Goal: Transaction & Acquisition: Purchase product/service

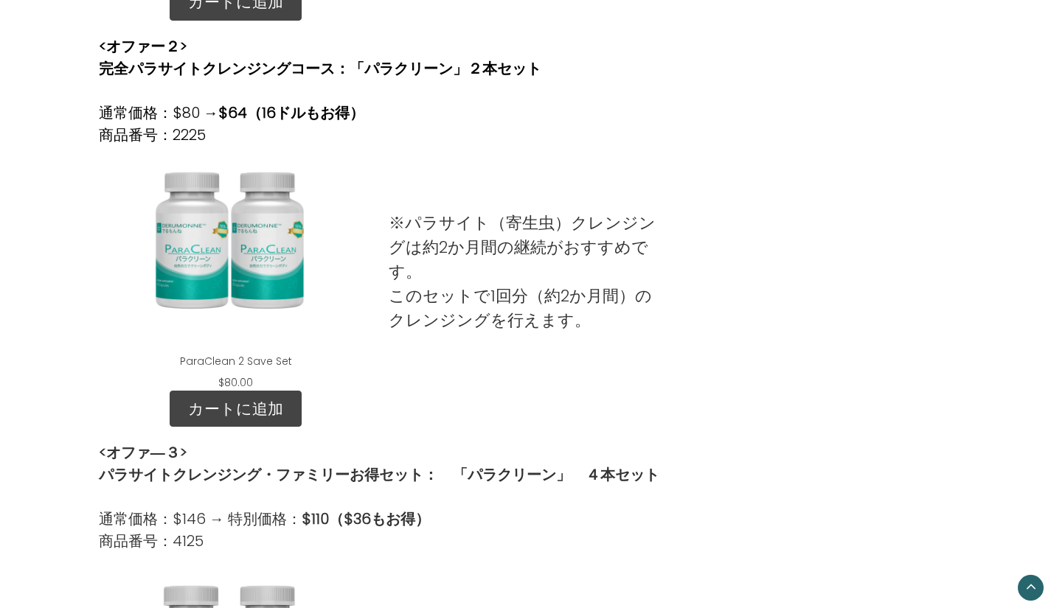
scroll to position [885, 0]
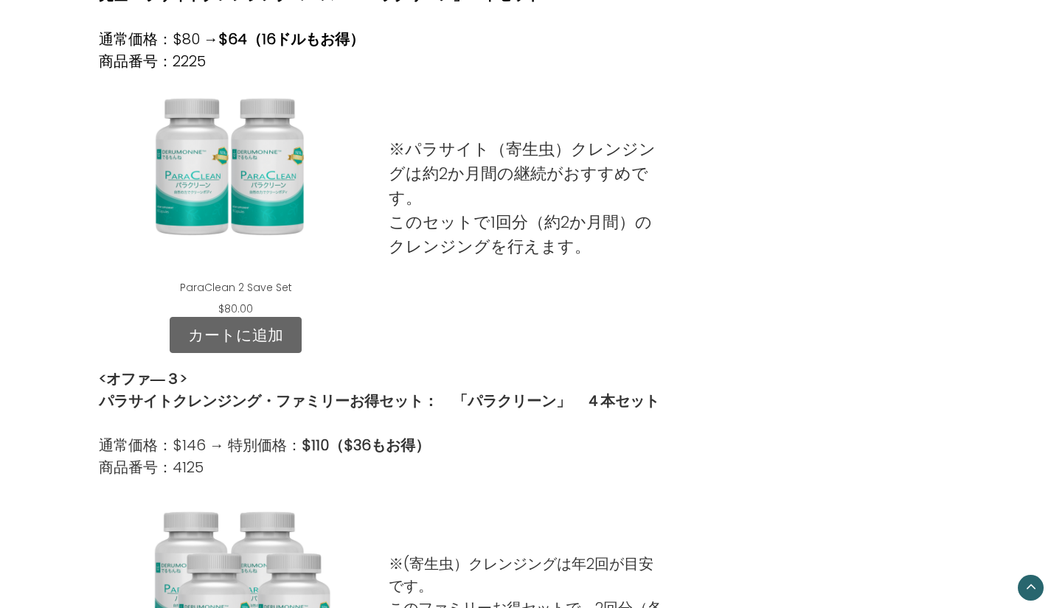
click at [234, 328] on link "カートに追加" at bounding box center [236, 335] width 132 height 37
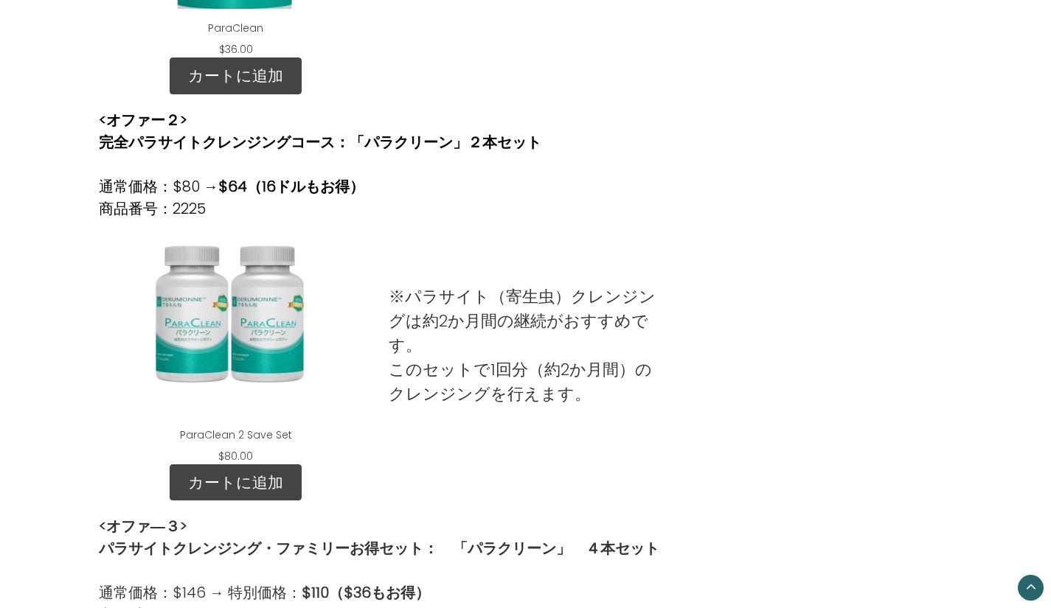
scroll to position [959, 0]
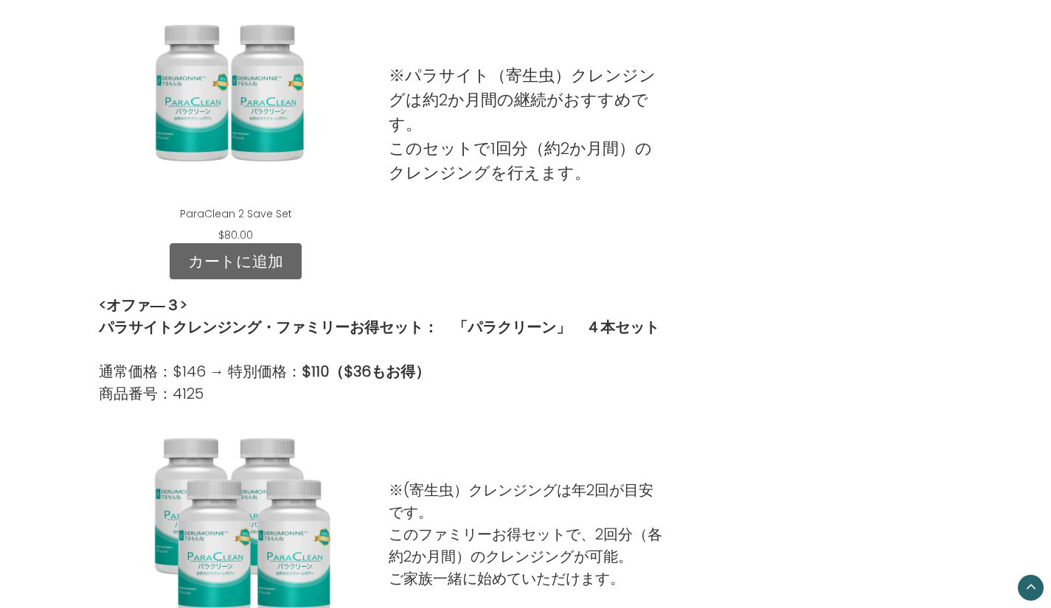
click at [261, 266] on link "カートに追加" at bounding box center [236, 261] width 132 height 37
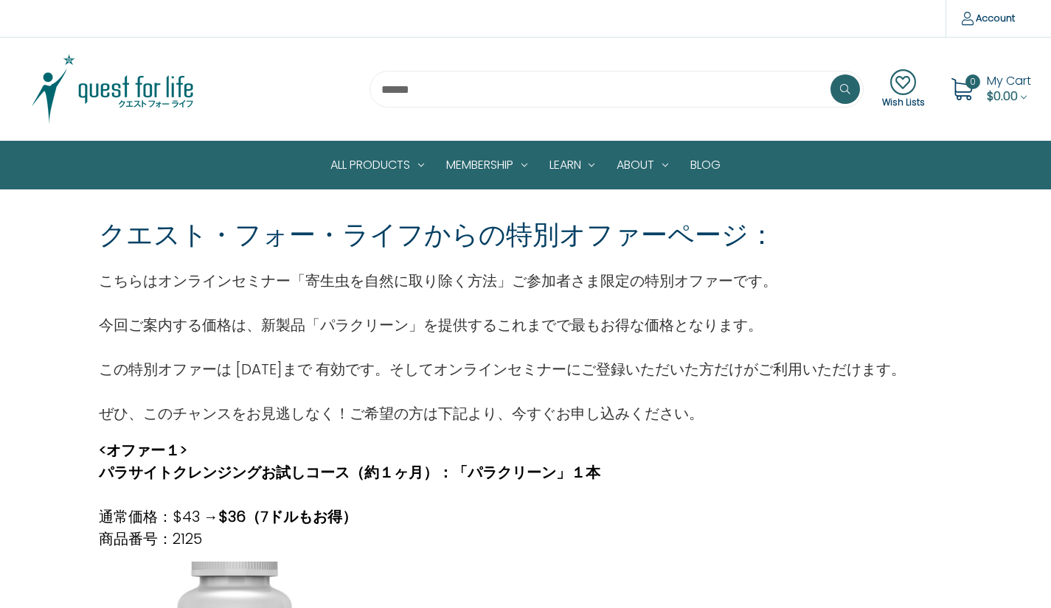
click at [1004, 89] on span "$0.00" at bounding box center [1002, 96] width 31 height 17
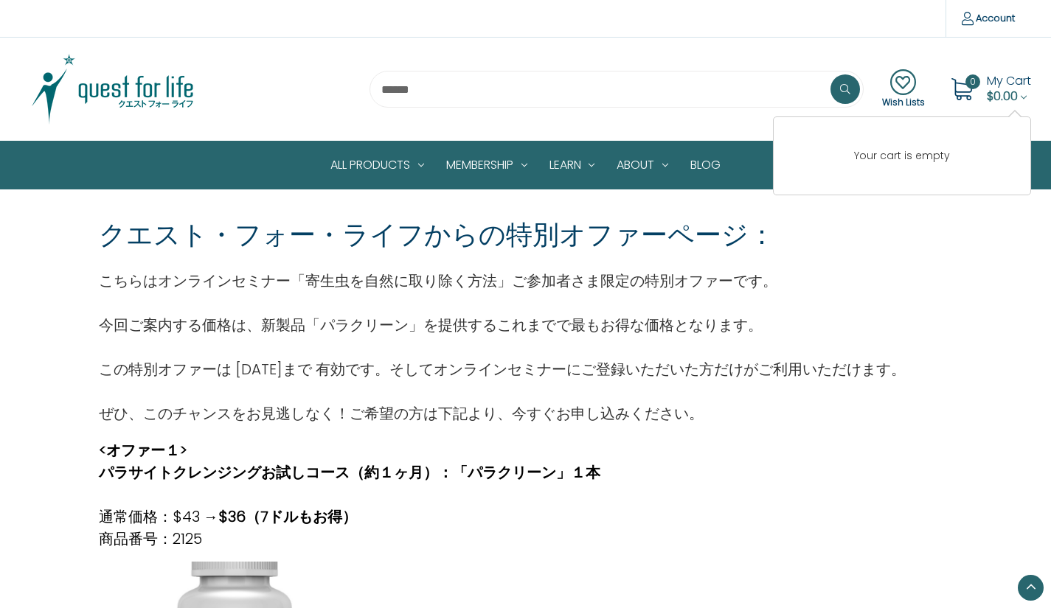
scroll to position [369, 0]
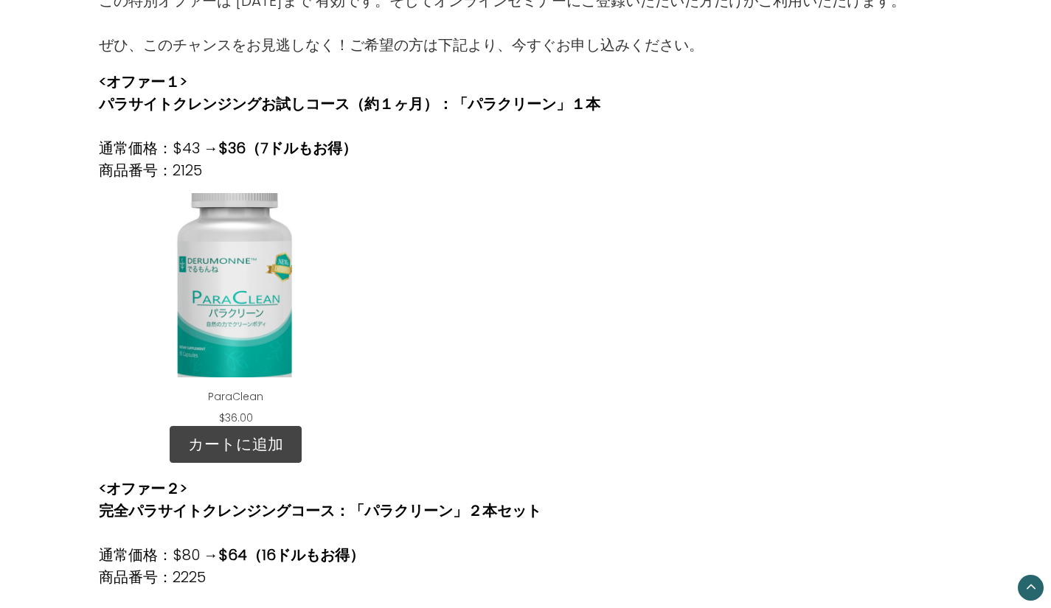
click at [396, 326] on div at bounding box center [526, 303] width 290 height 245
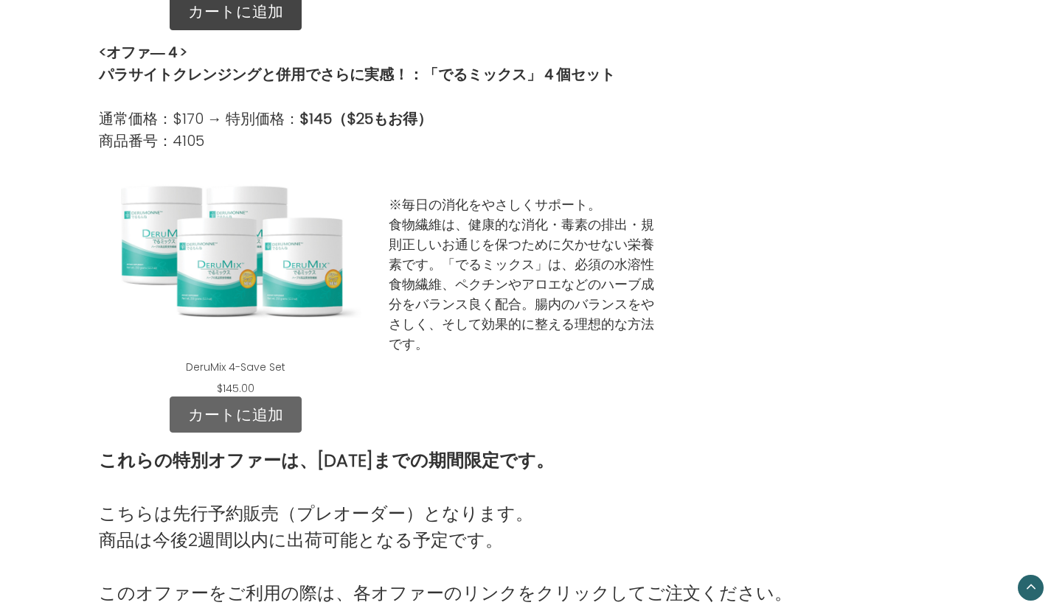
scroll to position [1696, 0]
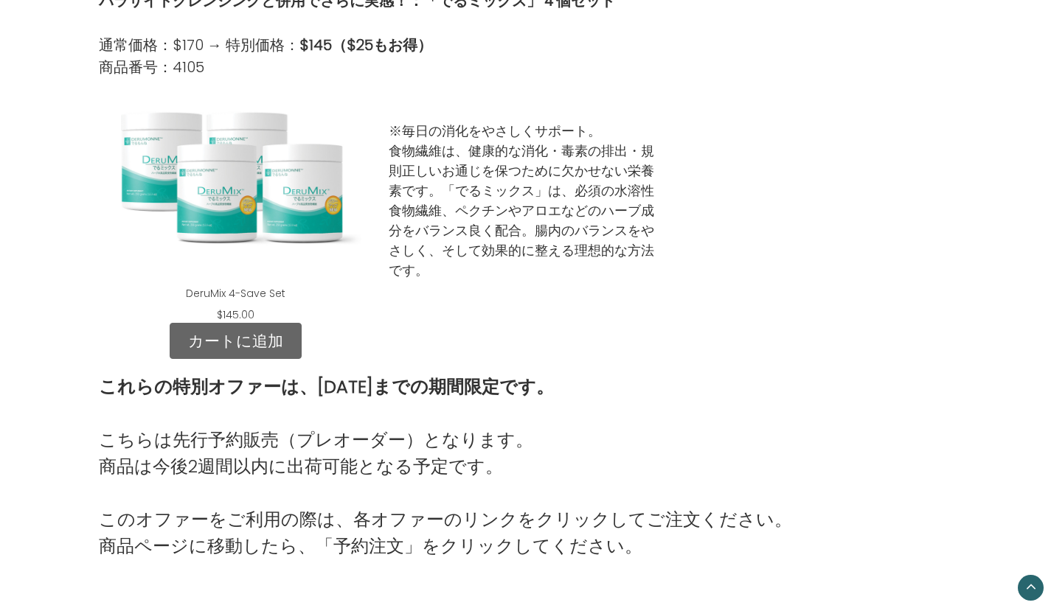
click at [234, 332] on link "カートに追加" at bounding box center [236, 341] width 132 height 37
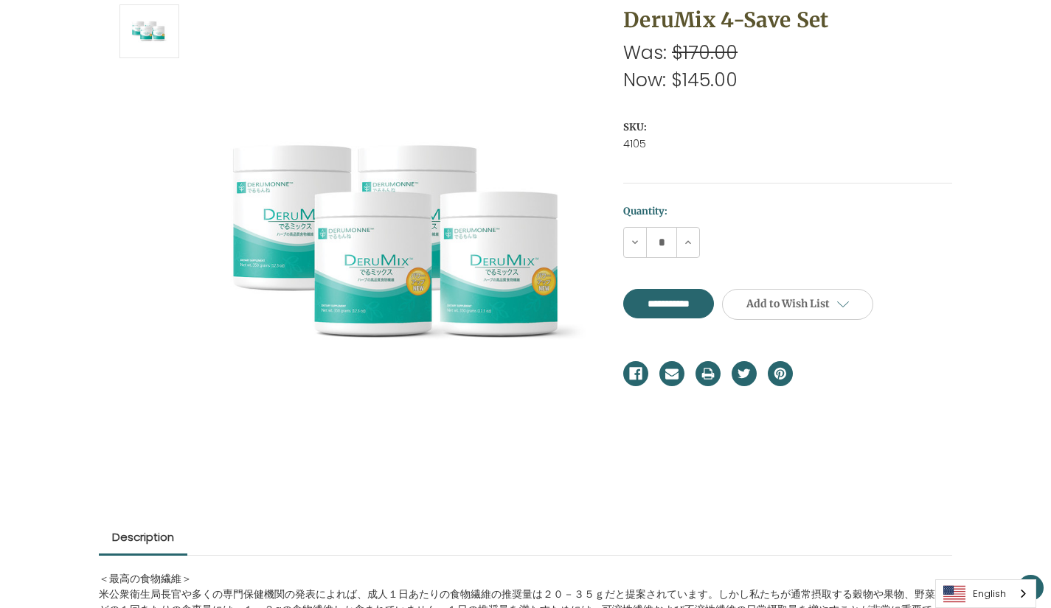
scroll to position [295, 0]
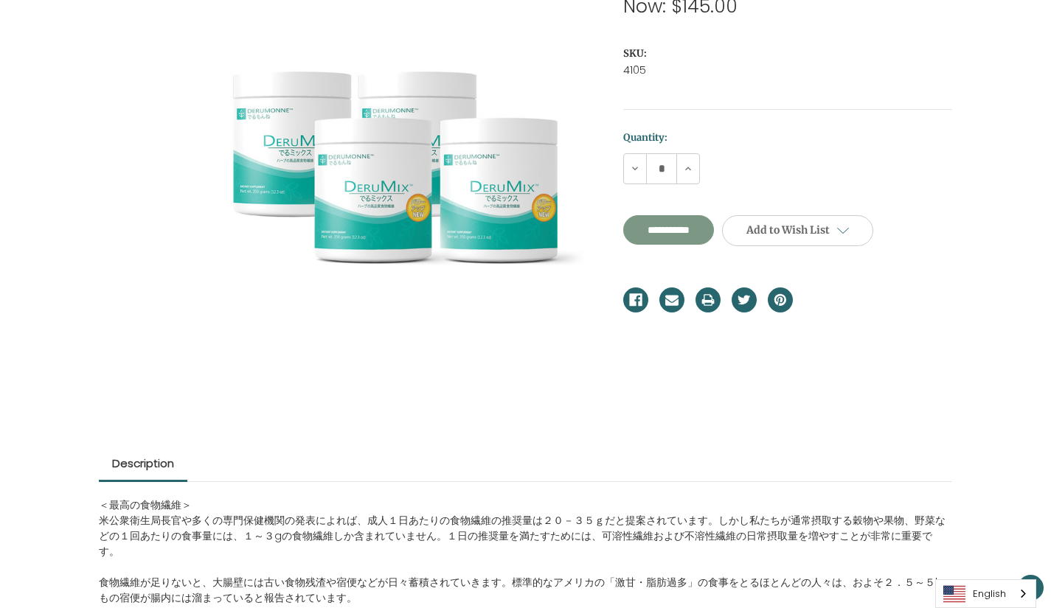
click at [695, 232] on input "**********" at bounding box center [668, 229] width 91 height 29
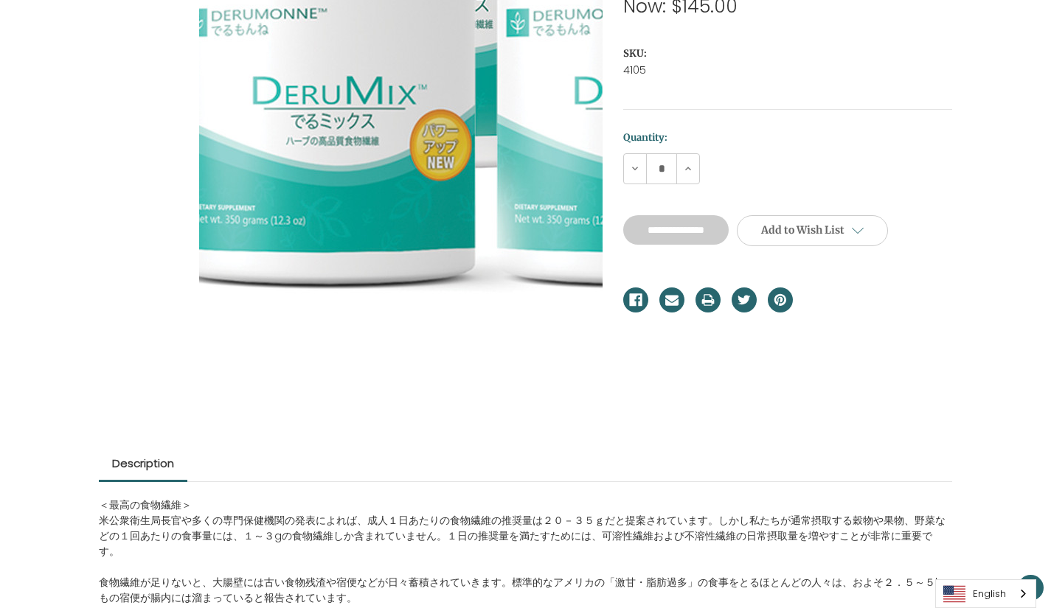
type input "**********"
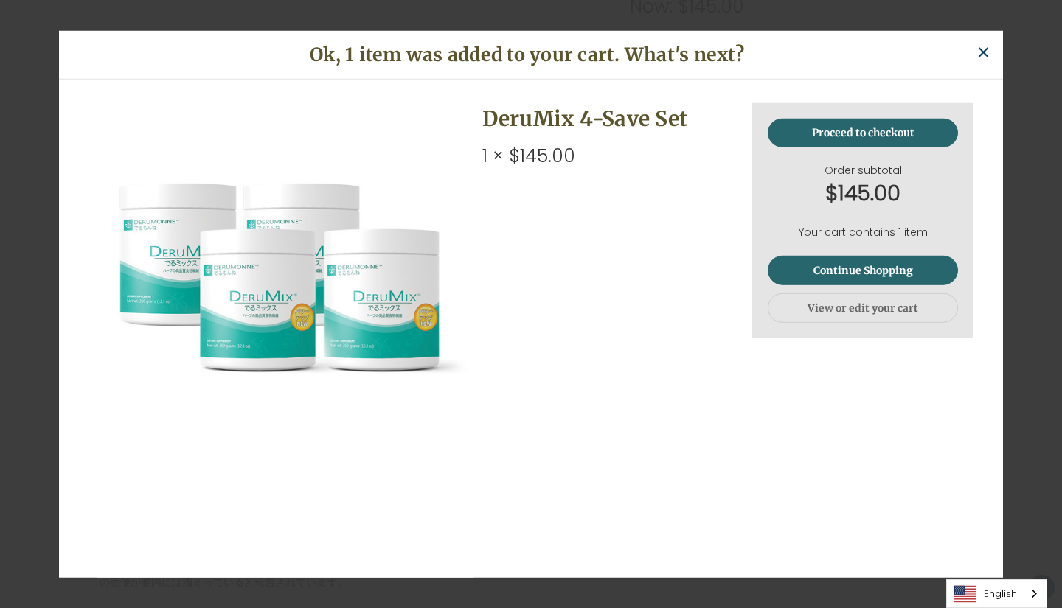
click at [984, 55] on span "×" at bounding box center [983, 52] width 14 height 33
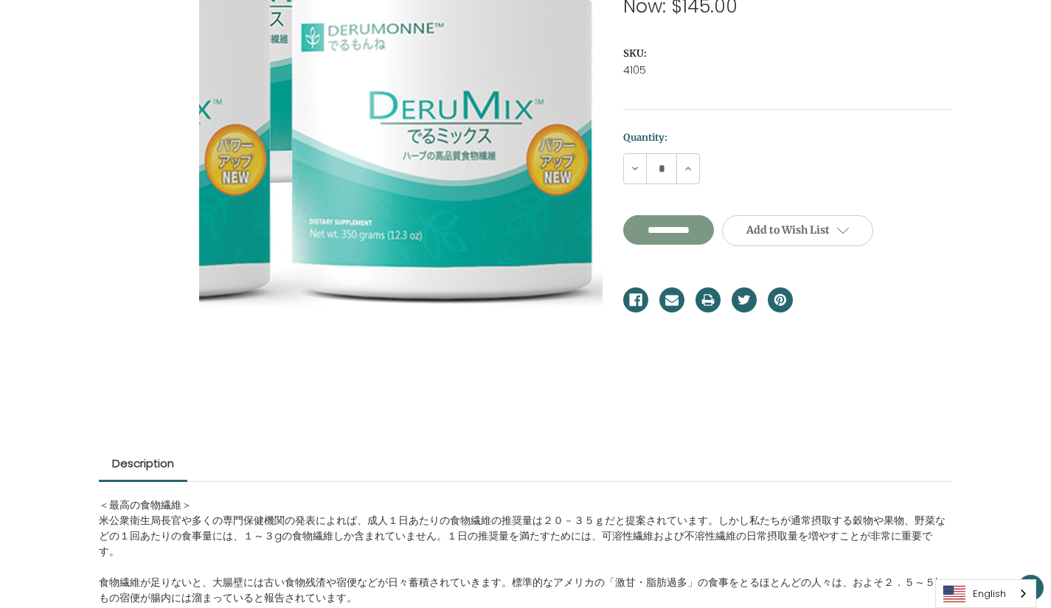
scroll to position [0, 0]
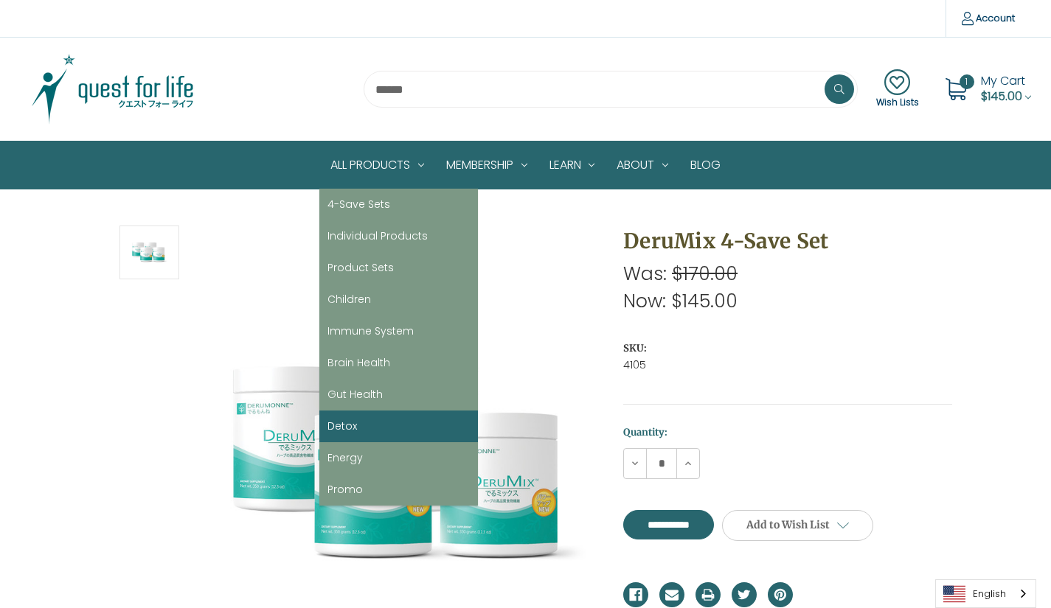
click at [350, 413] on link "Detox" at bounding box center [398, 427] width 159 height 32
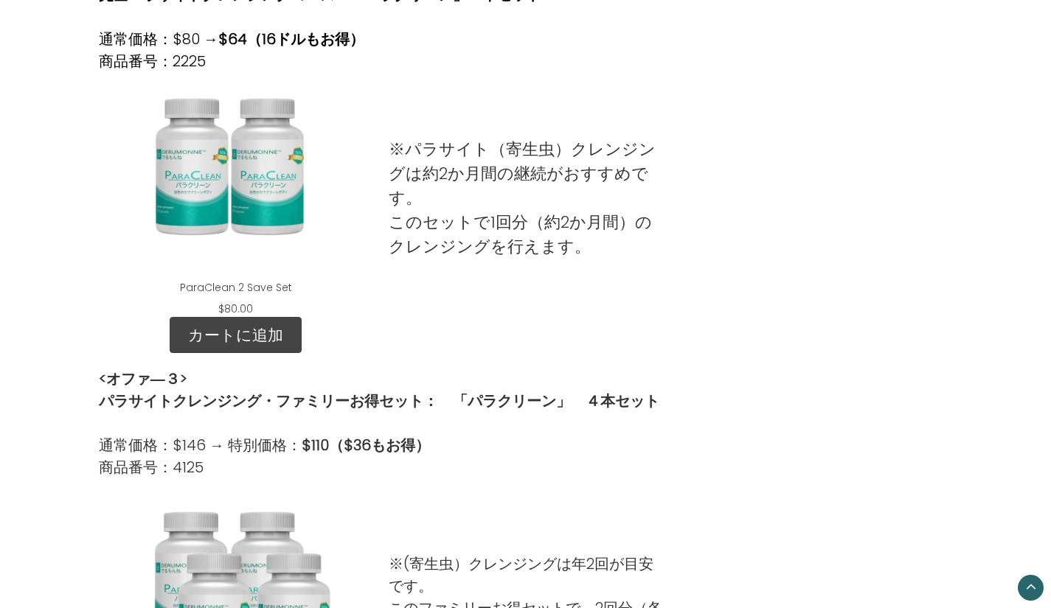
scroll to position [516, 0]
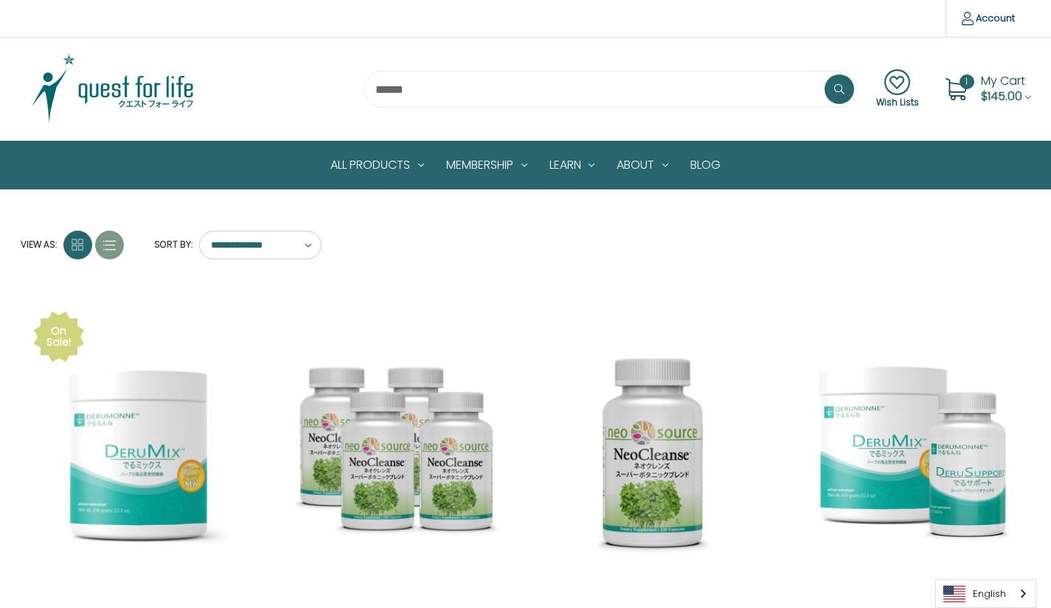
click at [154, 84] on img at bounding box center [113, 89] width 184 height 74
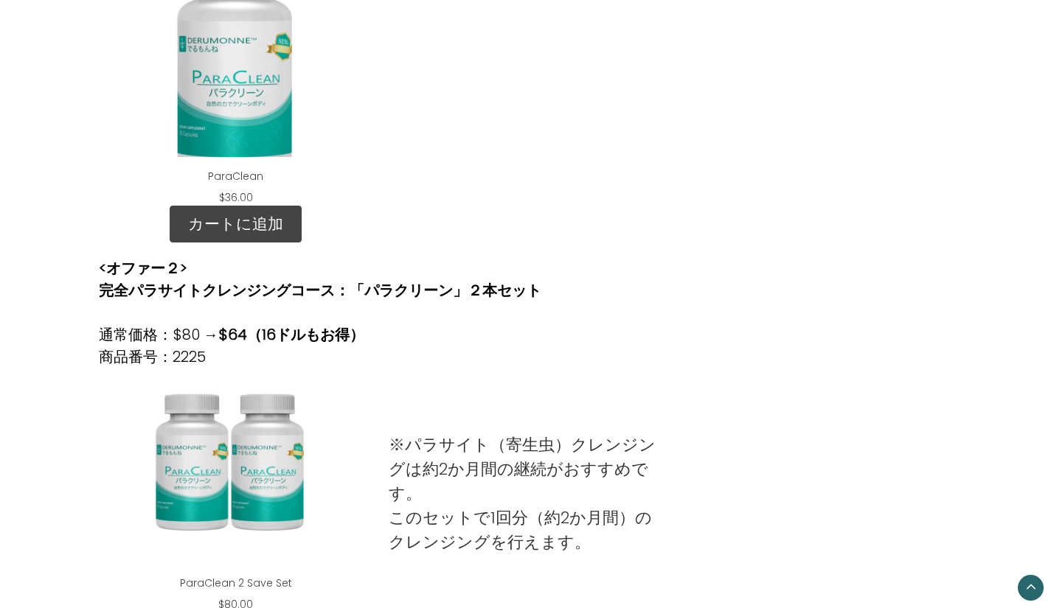
scroll to position [737, 0]
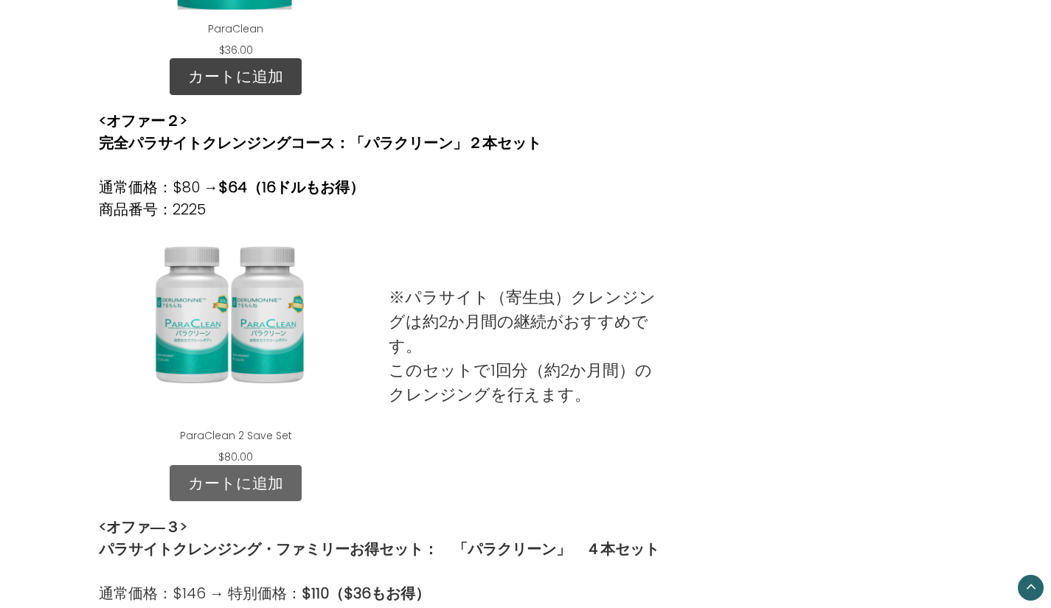
click at [222, 481] on link "カートに追加" at bounding box center [236, 483] width 132 height 37
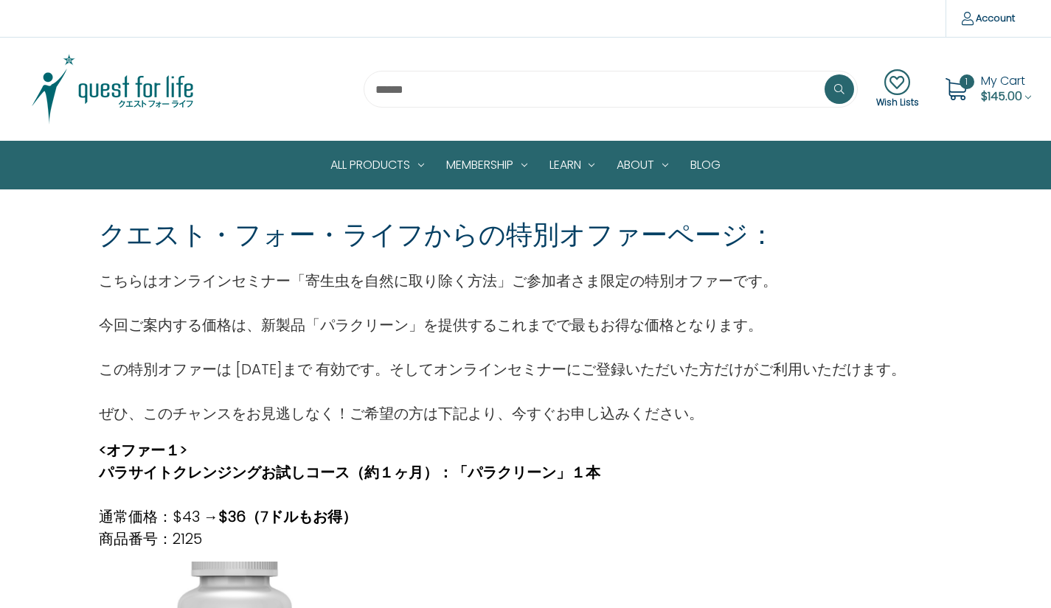
scroll to position [295, 0]
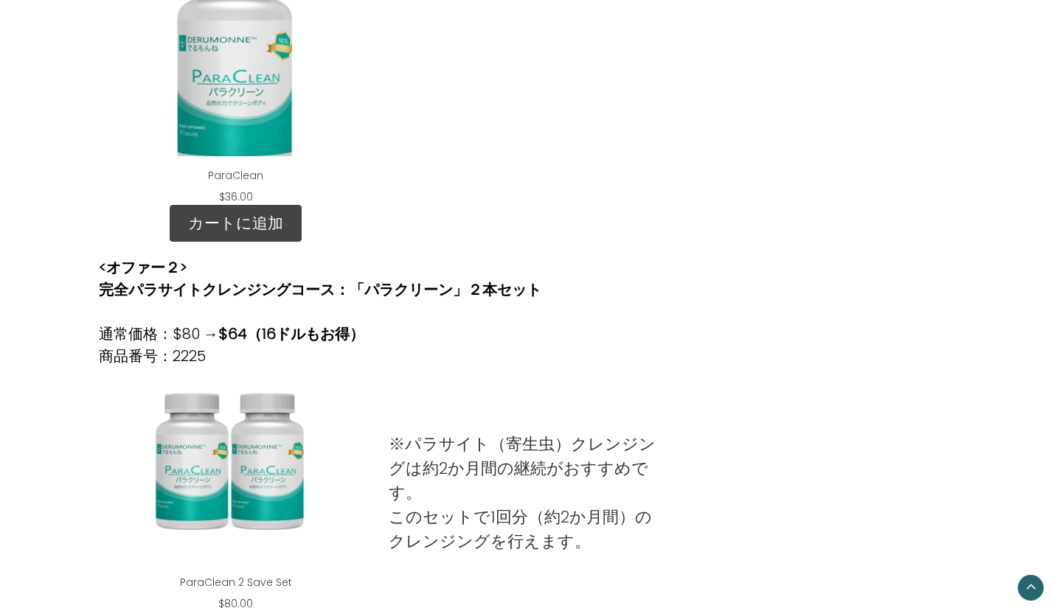
scroll to position [885, 0]
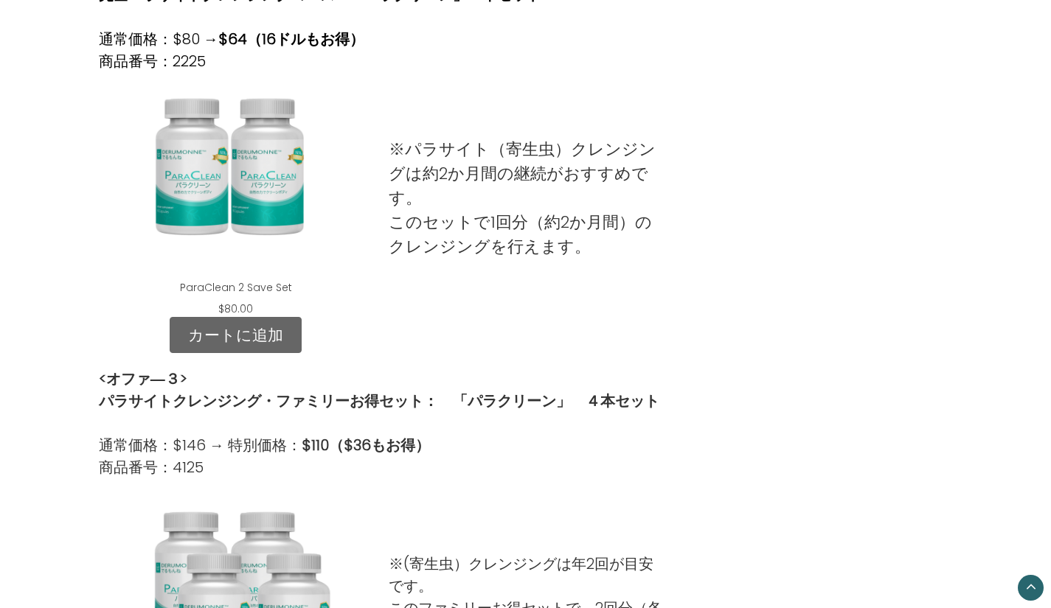
click at [229, 346] on link "カートに追加" at bounding box center [236, 335] width 132 height 37
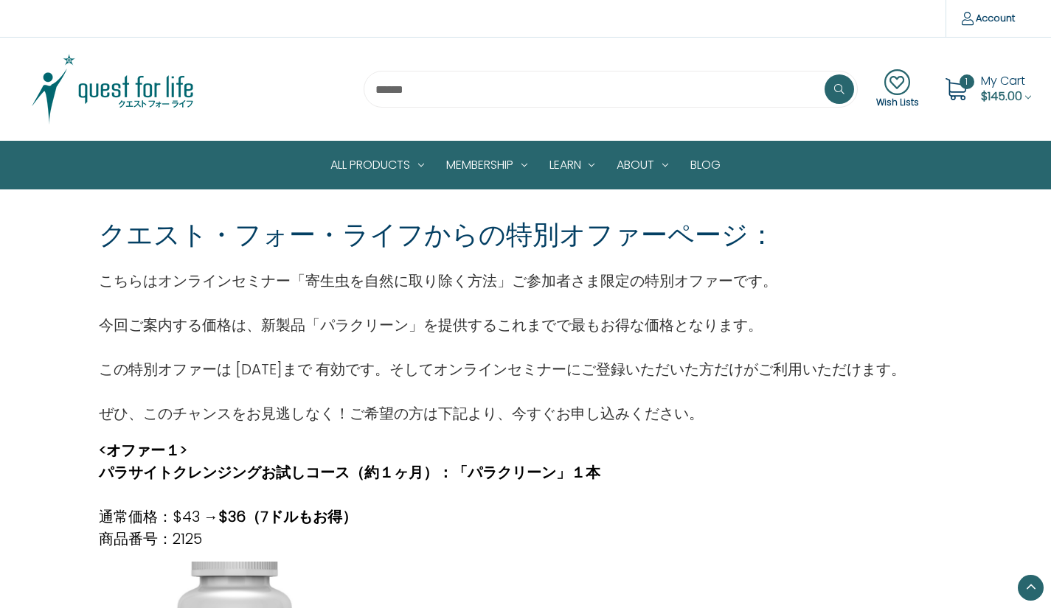
scroll to position [295, 0]
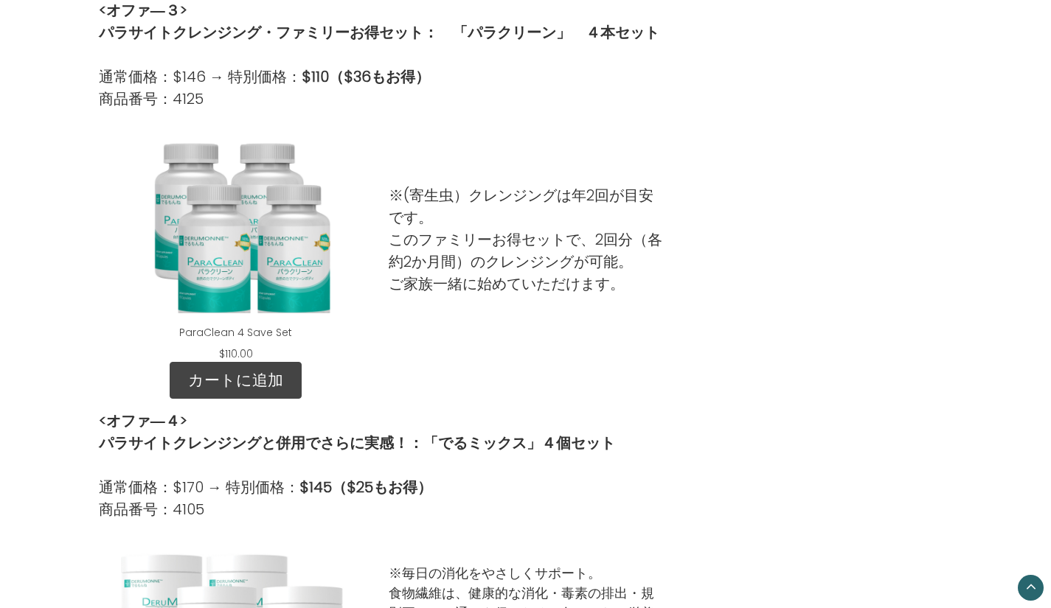
scroll to position [1032, 0]
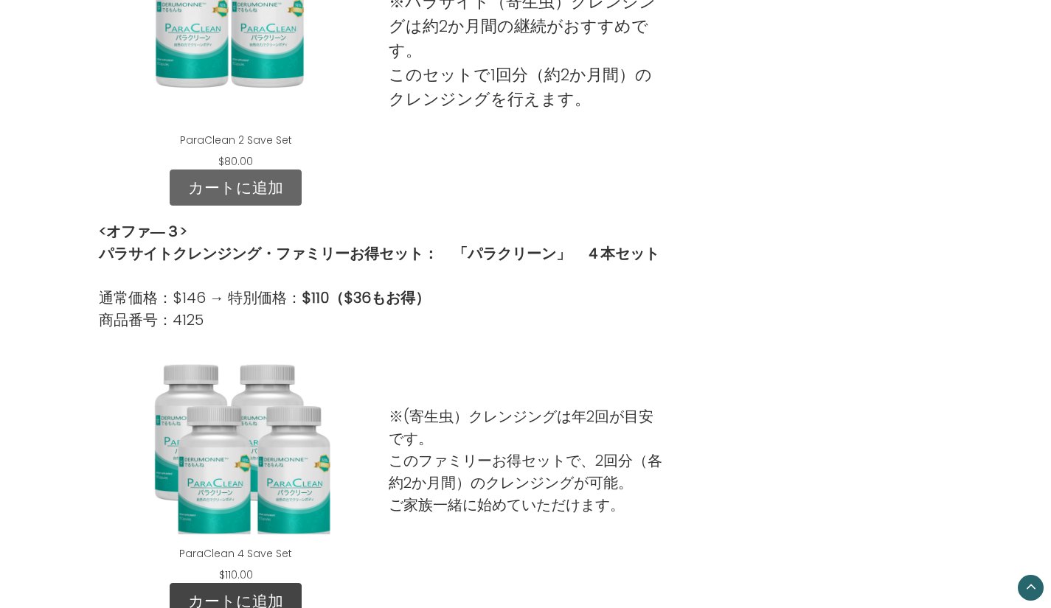
click at [241, 191] on link "カートに追加" at bounding box center [236, 188] width 132 height 37
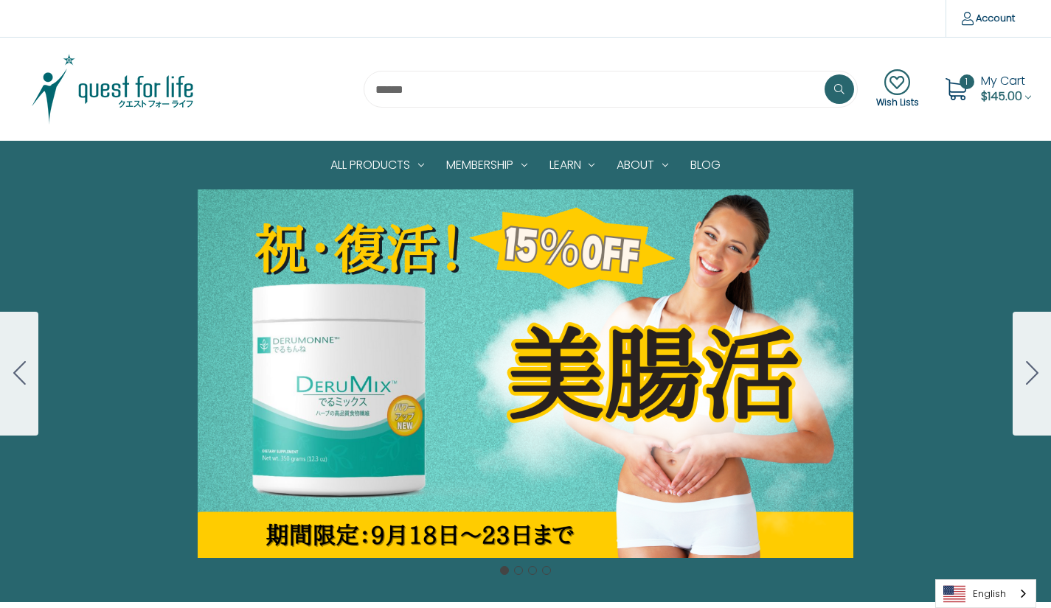
scroll to position [295, 0]
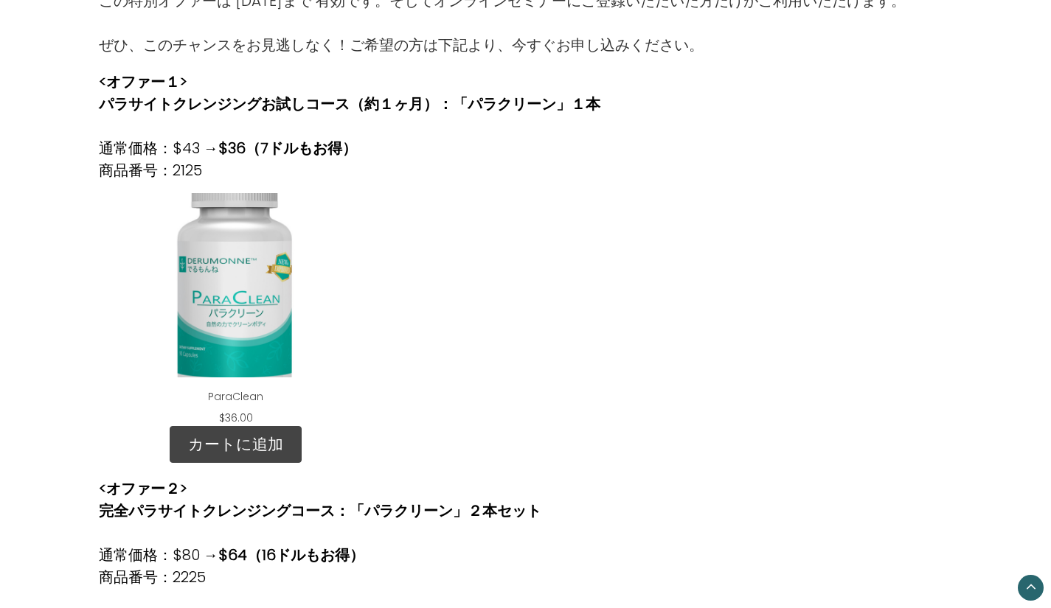
scroll to position [664, 0]
